Goal: Register for event/course

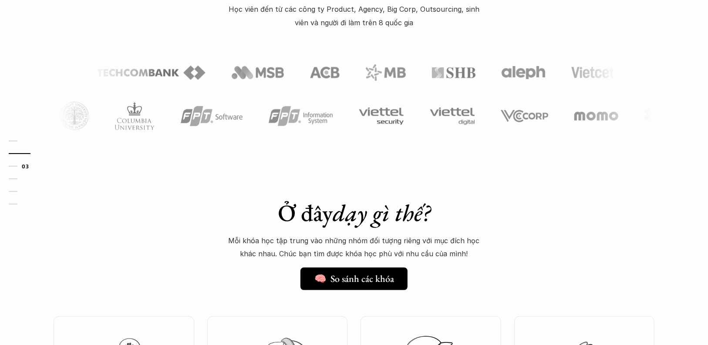
scroll to position [661, 0]
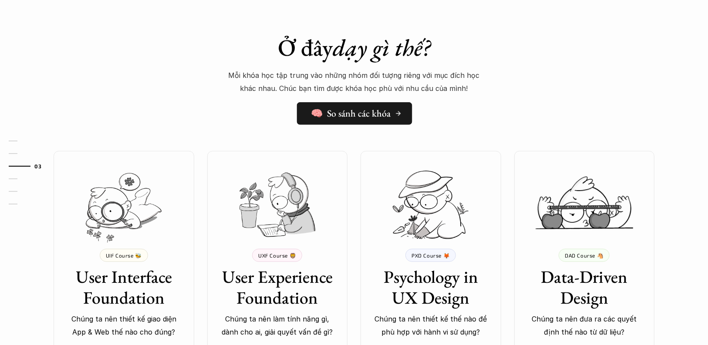
click at [355, 117] on h5 "🧠 So sánh các khóa" at bounding box center [350, 113] width 80 height 11
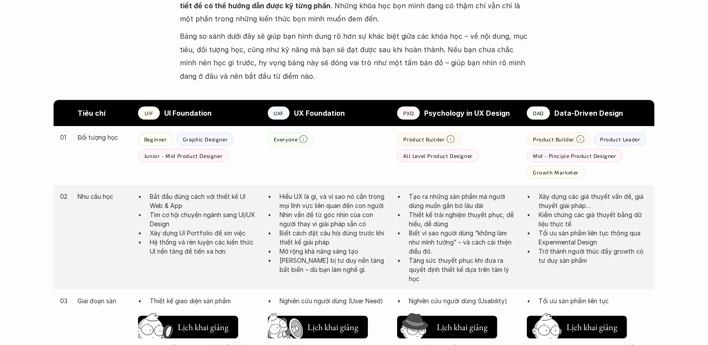
scroll to position [418, 0]
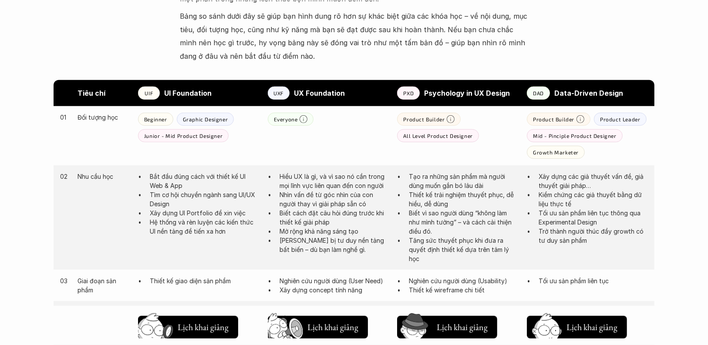
click at [322, 99] on p "UX Foundation" at bounding box center [341, 93] width 95 height 13
click at [325, 94] on strong "UX Foundation" at bounding box center [319, 93] width 51 height 9
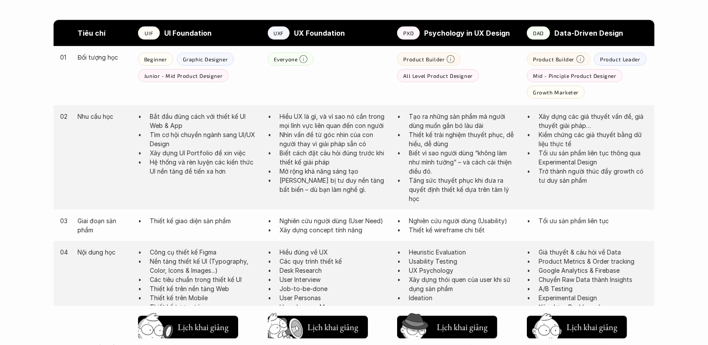
scroll to position [487, 0]
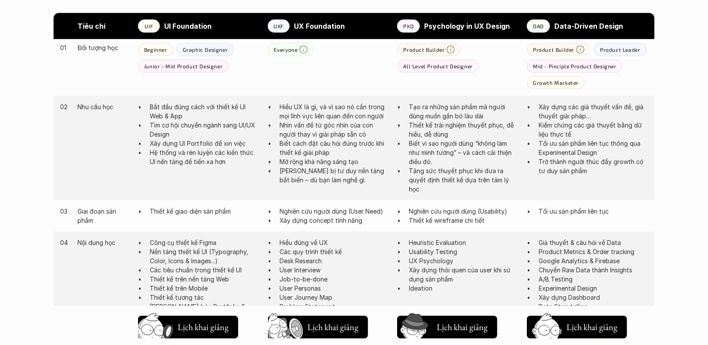
click at [330, 112] on p "Hiểu UX là gì, và vì sao nó cần trong mọi lĩnh vực liên quan đến con người" at bounding box center [333, 111] width 109 height 18
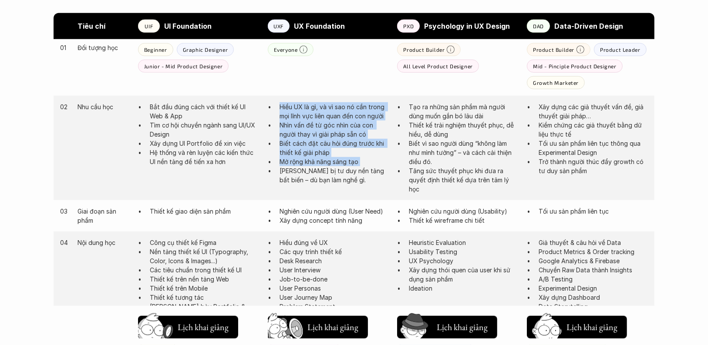
drag, startPoint x: 330, startPoint y: 112, endPoint x: 325, endPoint y: 161, distance: 49.9
click at [325, 161] on ul "Hiểu UX là gì, và vì sao nó cần trong mọi lĩnh vực liên quan đến con người Nhìn…" at bounding box center [328, 143] width 121 height 82
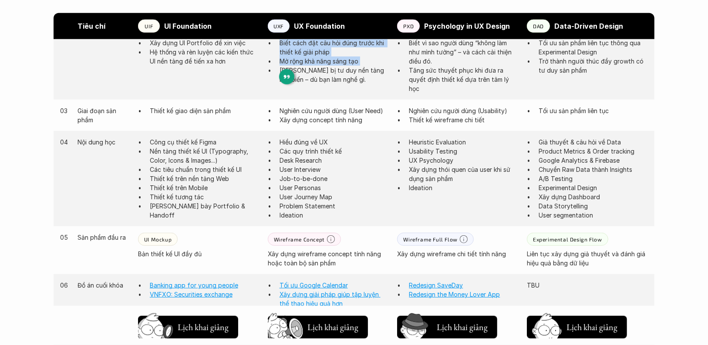
scroll to position [592, 0]
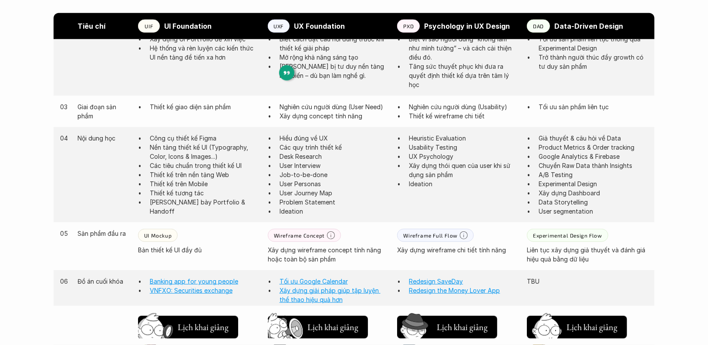
click at [319, 140] on p "Hiểu đúng về UX" at bounding box center [333, 138] width 109 height 9
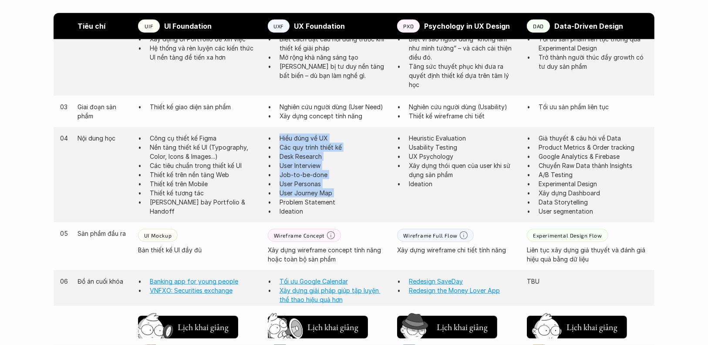
drag, startPoint x: 319, startPoint y: 140, endPoint x: 321, endPoint y: 194, distance: 54.4
click at [321, 194] on ul "Hiểu đúng về UX Các quy trình thiết kế Desk Research User Interview Job-to-be-d…" at bounding box center [328, 175] width 121 height 82
click at [321, 194] on p "User Journey Map" at bounding box center [333, 192] width 109 height 9
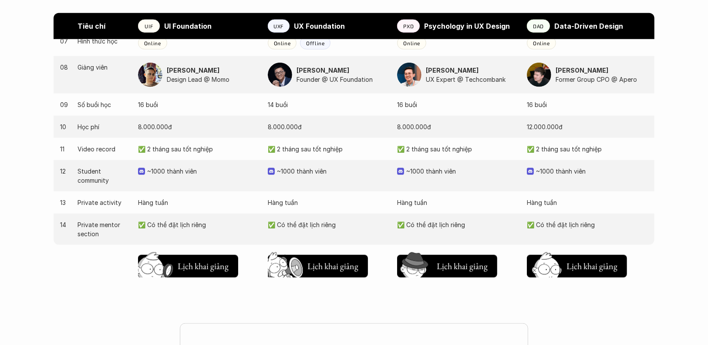
scroll to position [870, 0]
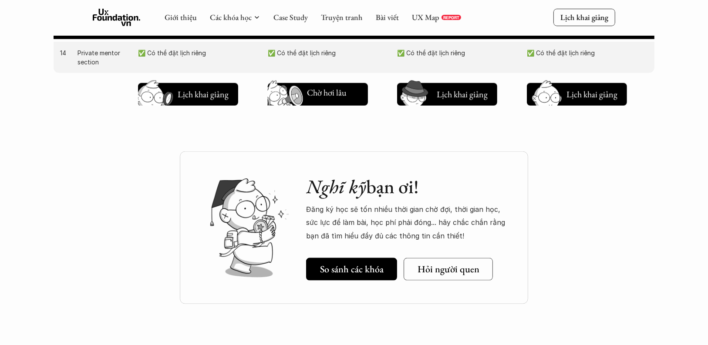
click at [307, 101] on img at bounding box center [286, 101] width 47 height 40
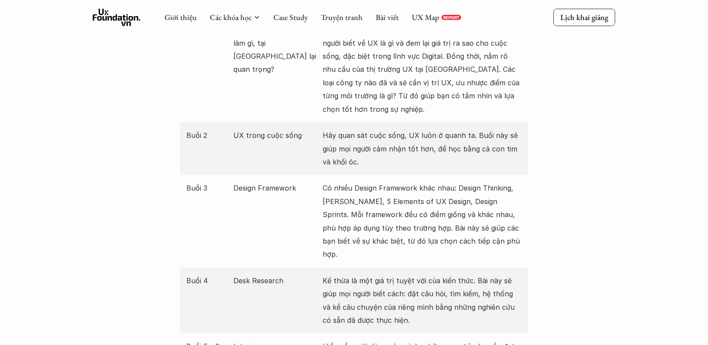
scroll to position [334, 0]
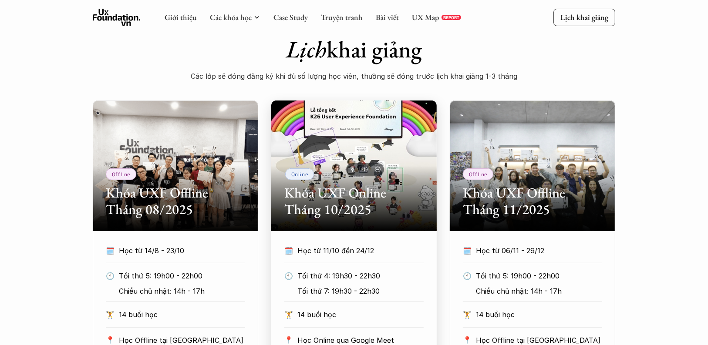
click at [336, 191] on h2 "Khóa UXF Online Tháng 10/2025" at bounding box center [353, 202] width 139 height 34
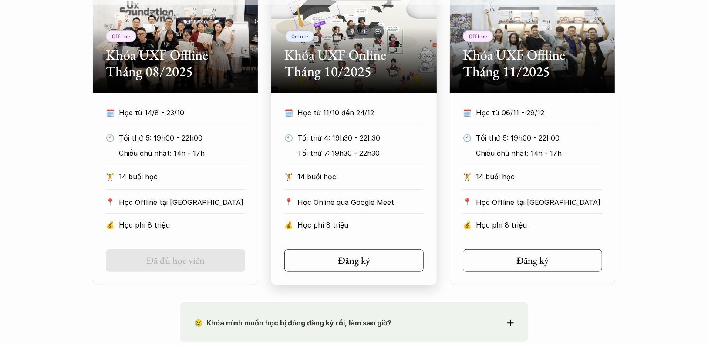
scroll to position [473, 0]
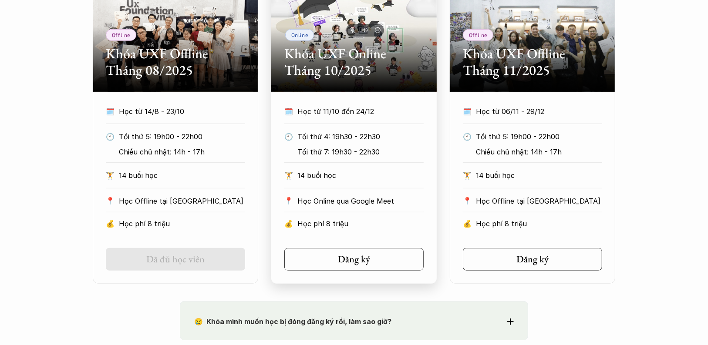
click at [337, 216] on div "🗓️ Học từ 11/10 đến 24/12 🕙 Tối thứ 4: 19h30 - 22h30 Tối thứ 7: 19h30 - 22h30 🏋…" at bounding box center [353, 170] width 165 height 130
click at [334, 265] on link "Đăng ký" at bounding box center [353, 259] width 139 height 23
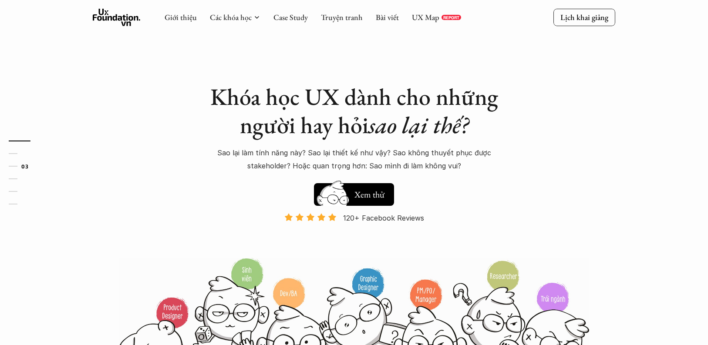
scroll to position [660, 0]
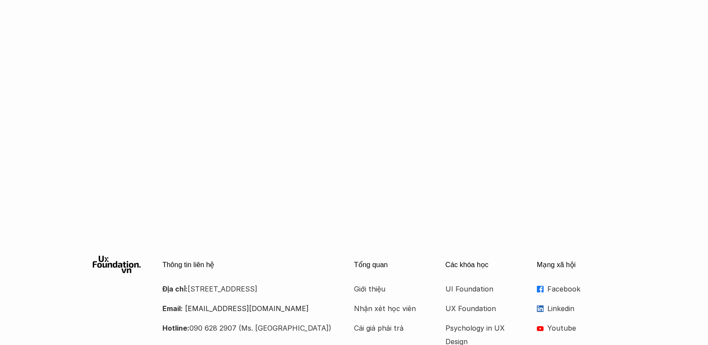
scroll to position [1392, 0]
